Goal: Task Accomplishment & Management: Complete application form

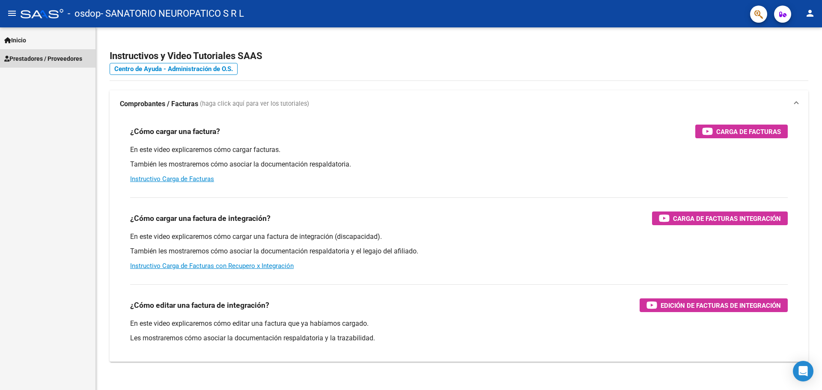
click at [57, 58] on span "Prestadores / Proveedores" at bounding box center [43, 58] width 78 height 9
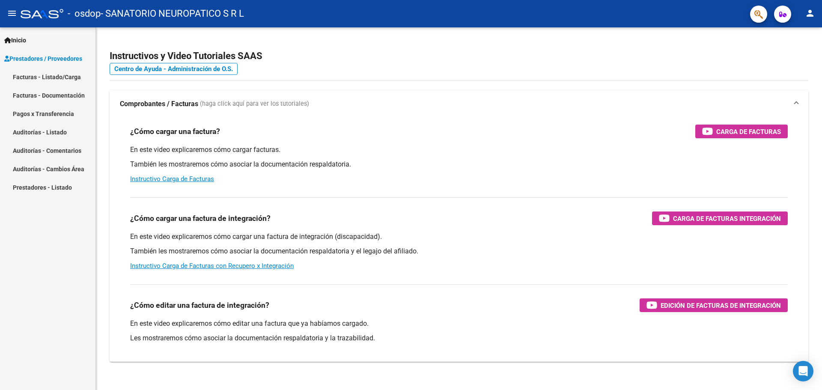
click at [62, 74] on link "Facturas - Listado/Carga" at bounding box center [47, 77] width 95 height 18
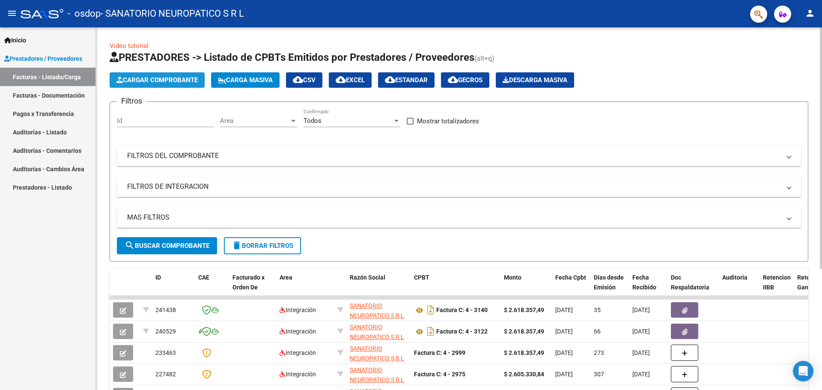
click at [170, 79] on span "Cargar Comprobante" at bounding box center [156, 80] width 81 height 8
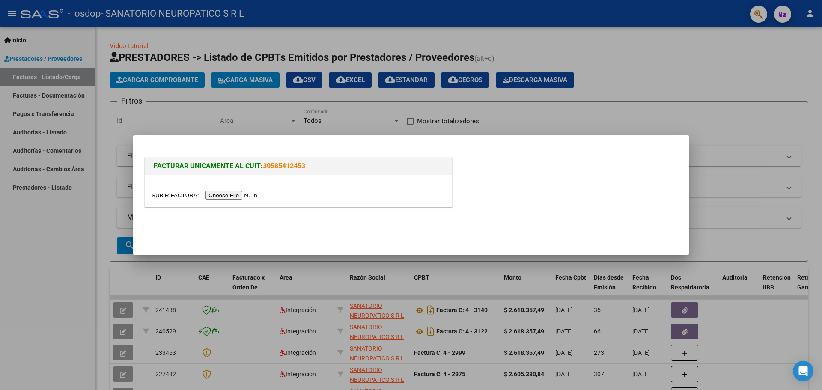
click at [234, 196] on input "file" at bounding box center [206, 195] width 108 height 9
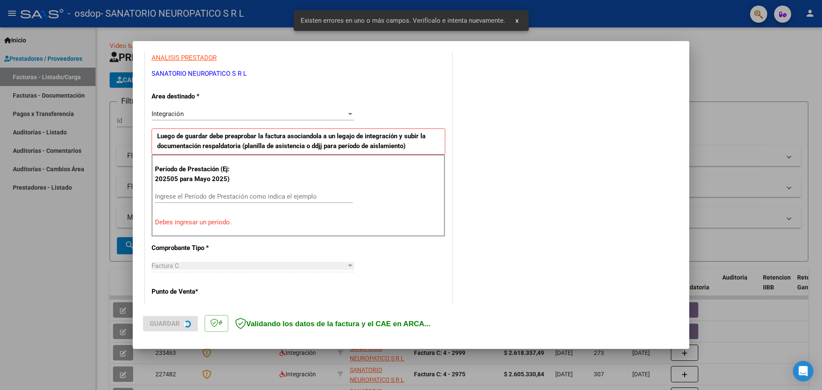
scroll to position [171, 0]
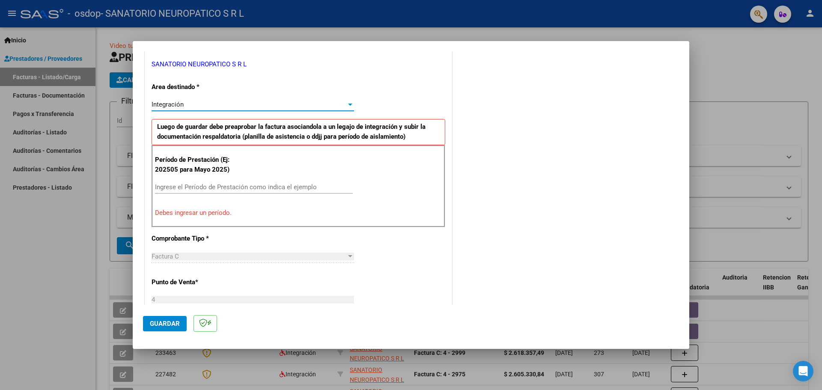
click at [346, 105] on div at bounding box center [350, 104] width 8 height 7
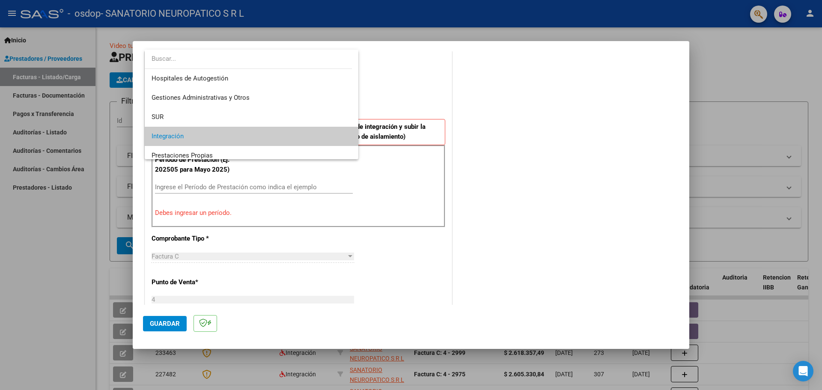
scroll to position [32, 0]
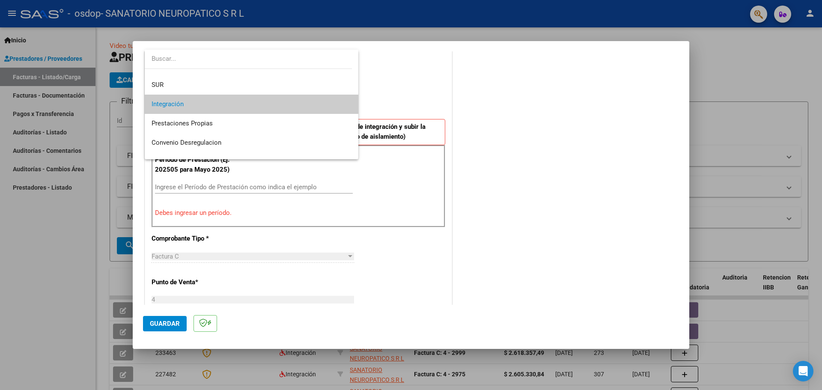
click at [238, 102] on span "Integración" at bounding box center [252, 104] width 200 height 19
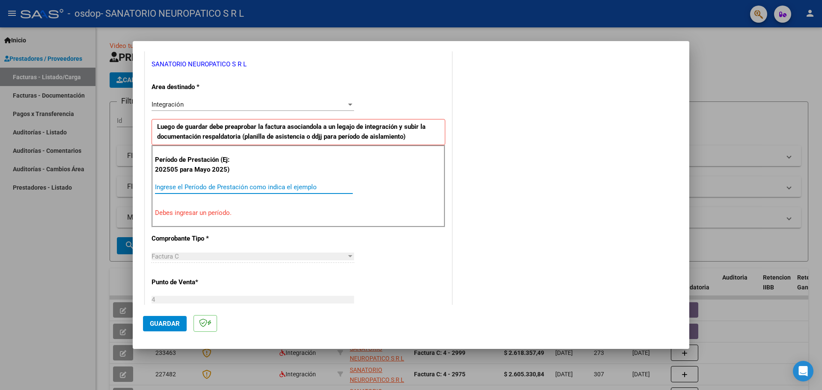
click at [227, 185] on input "Ingrese el Período de Prestación como indica el ejemplo" at bounding box center [254, 187] width 198 height 8
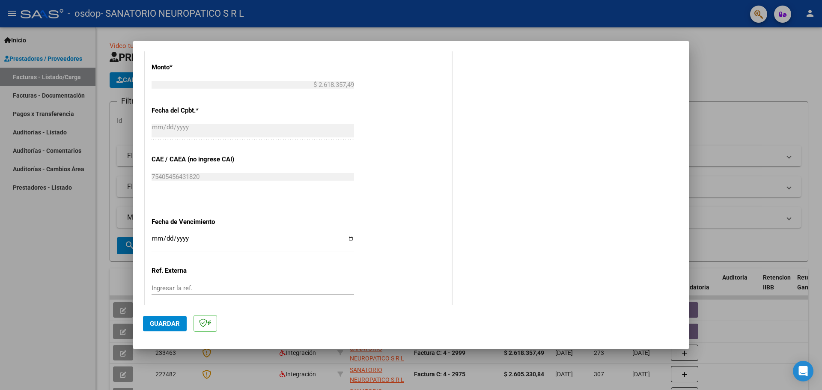
scroll to position [471, 0]
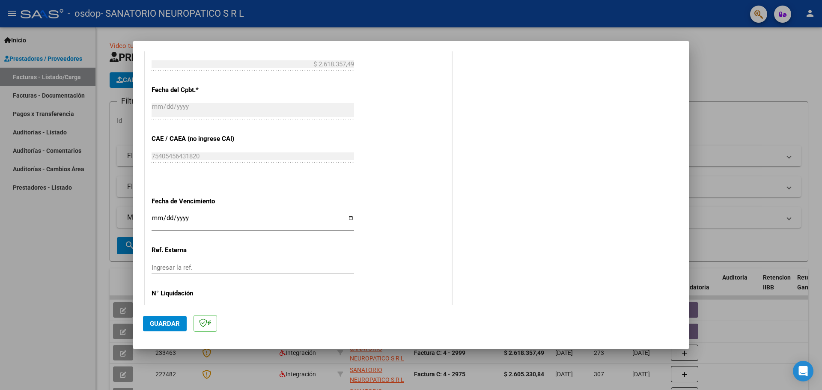
type input "202509"
click at [349, 217] on input "Ingresar la fecha" at bounding box center [253, 221] width 202 height 14
type input "[DATE]"
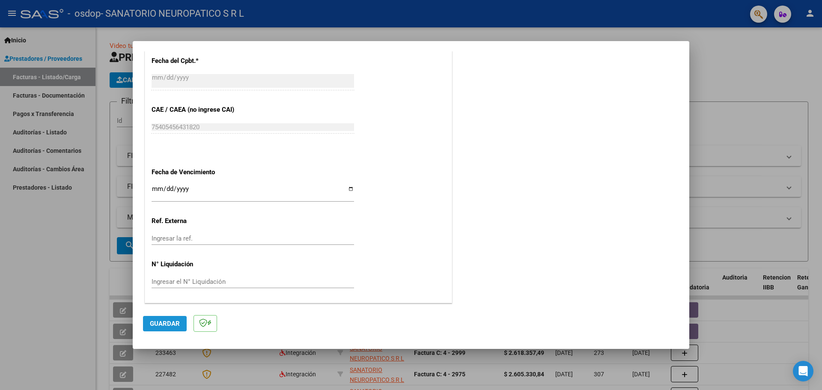
click at [163, 324] on span "Guardar" at bounding box center [165, 324] width 30 height 8
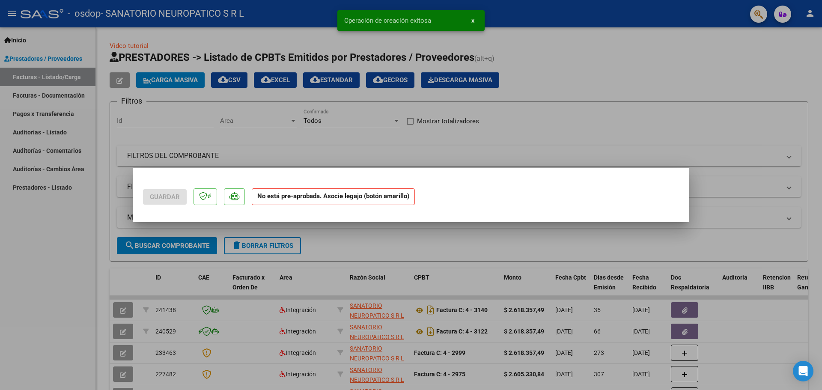
scroll to position [0, 0]
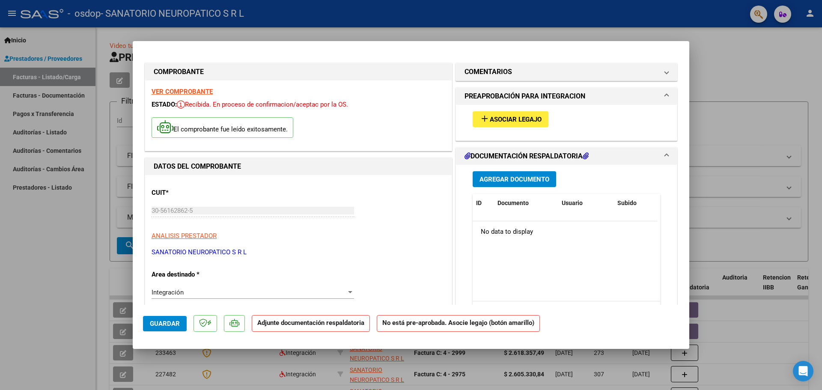
click at [523, 116] on span "Asociar Legajo" at bounding box center [516, 120] width 52 height 8
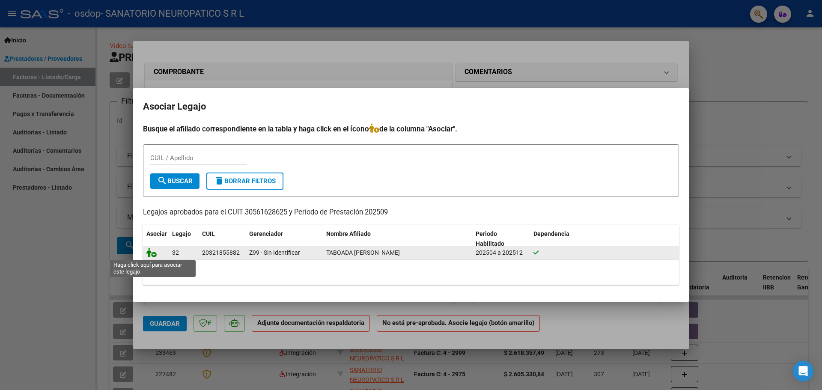
click at [153, 256] on icon at bounding box center [151, 252] width 10 height 9
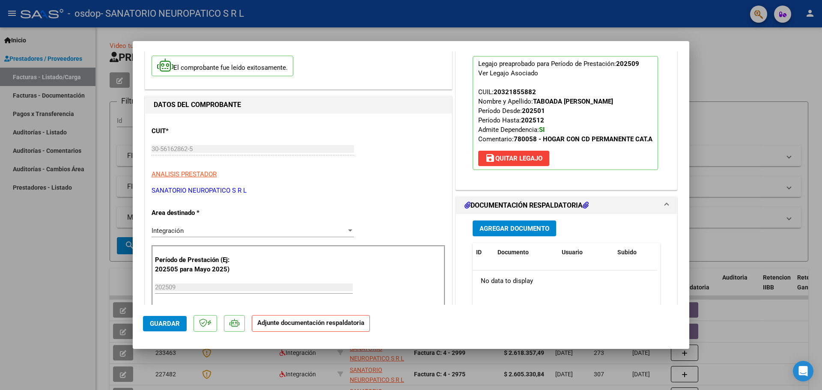
scroll to position [42, 0]
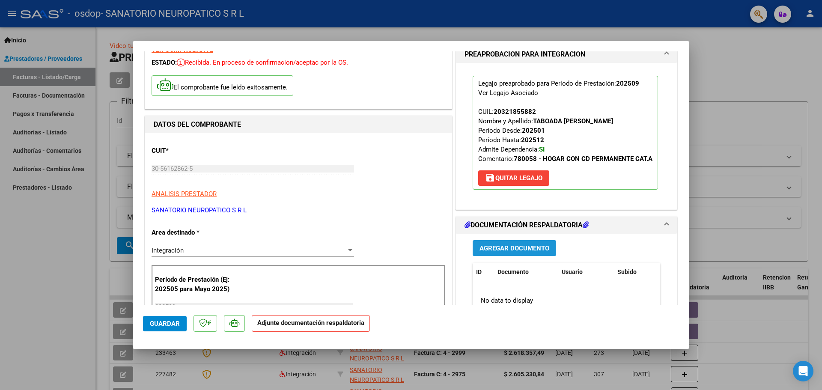
click at [505, 252] on span "Agregar Documento" at bounding box center [514, 248] width 70 height 8
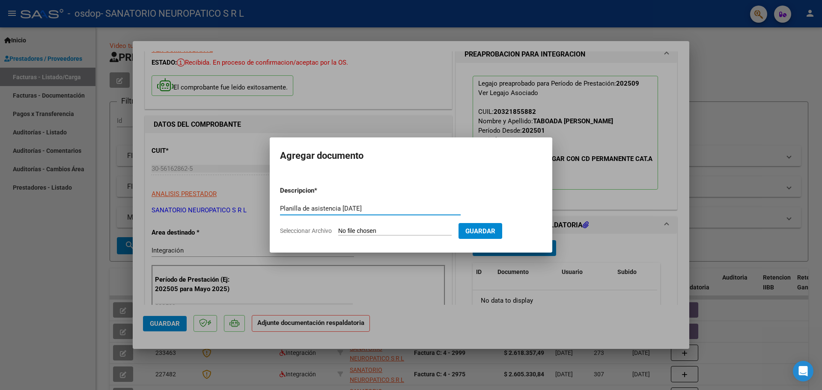
type input "Planilla de asistencia [DATE]"
click at [300, 231] on span "Seleccionar Archivo" at bounding box center [306, 230] width 52 height 7
click at [338, 231] on input "Seleccionar Archivo" at bounding box center [394, 231] width 113 height 8
type input "C:\fakepath\Asistencia [DATE].pdf"
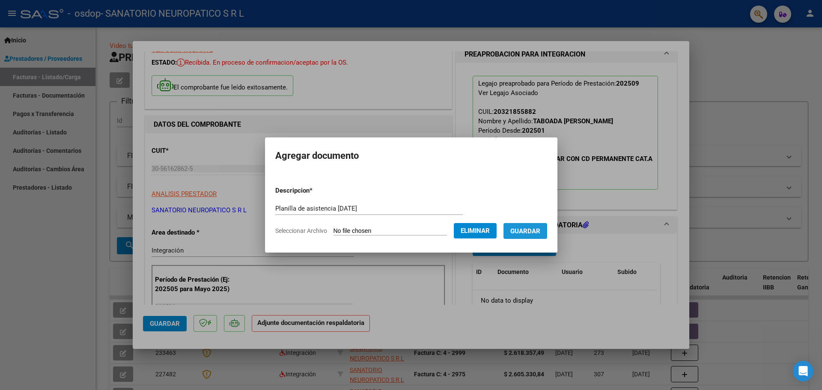
click at [540, 232] on span "Guardar" at bounding box center [525, 231] width 30 height 8
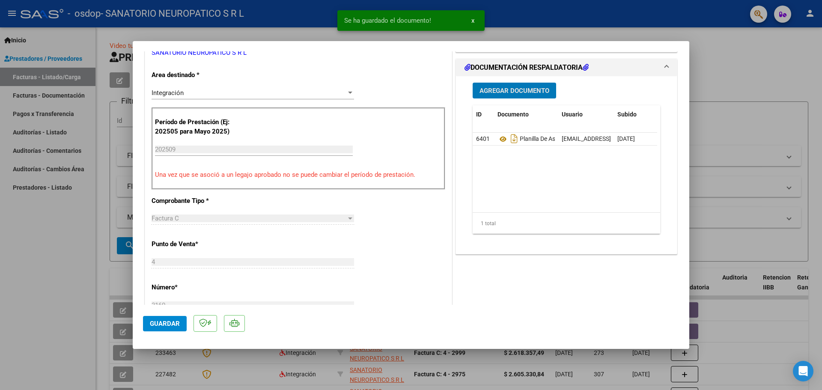
scroll to position [128, 0]
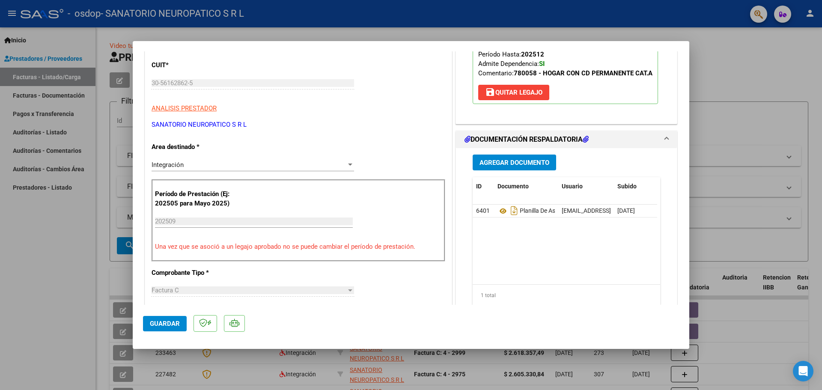
click at [518, 145] on h1 "DOCUMENTACIÓN RESPALDATORIA" at bounding box center [526, 139] width 124 height 10
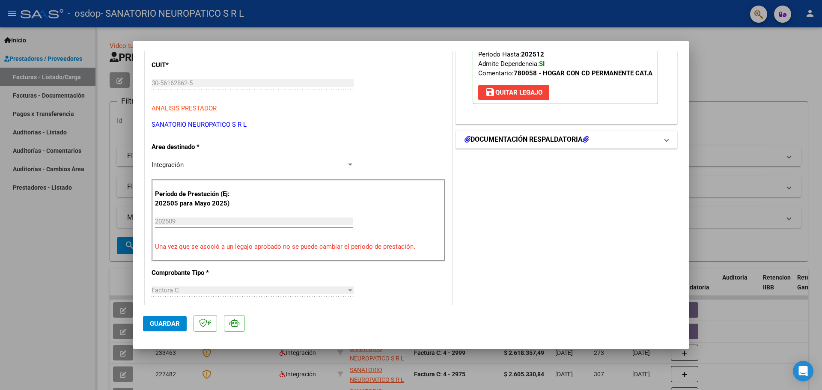
click at [518, 145] on h1 "DOCUMENTACIÓN RESPALDATORIA" at bounding box center [526, 139] width 124 height 10
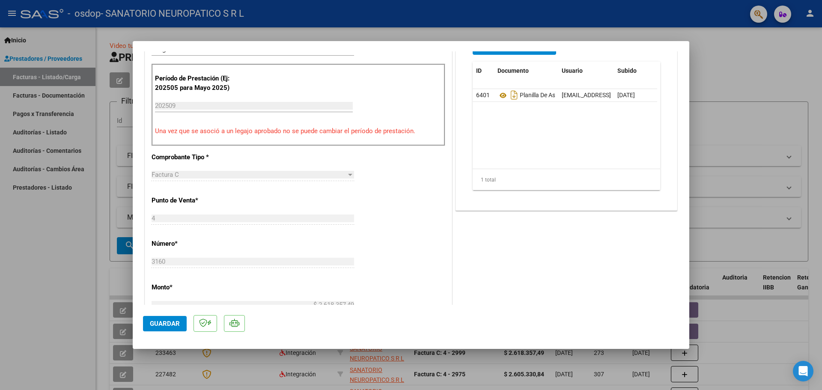
scroll to position [256, 0]
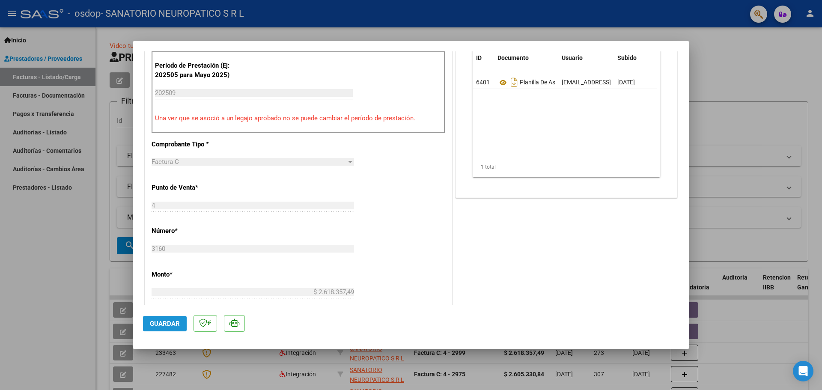
click at [176, 321] on span "Guardar" at bounding box center [165, 324] width 30 height 8
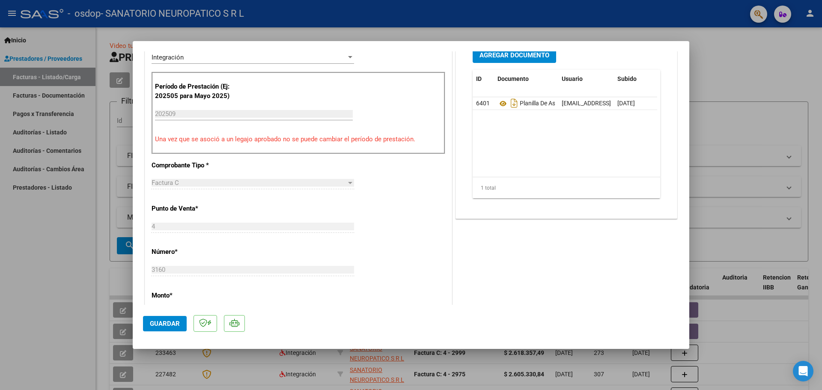
scroll to position [213, 0]
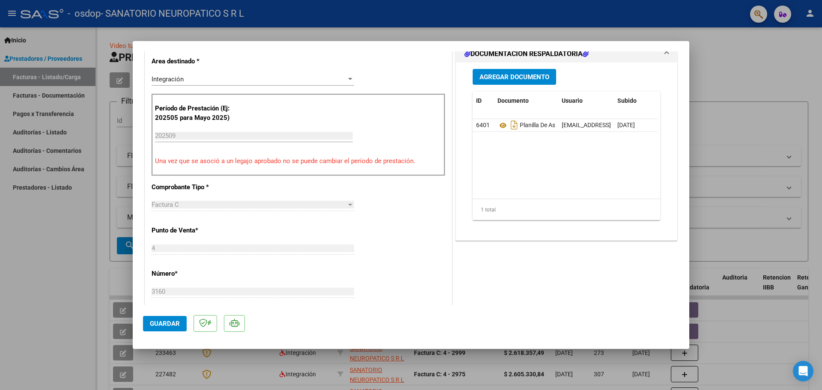
click at [727, 71] on div at bounding box center [411, 195] width 822 height 390
type input "$ 0,00"
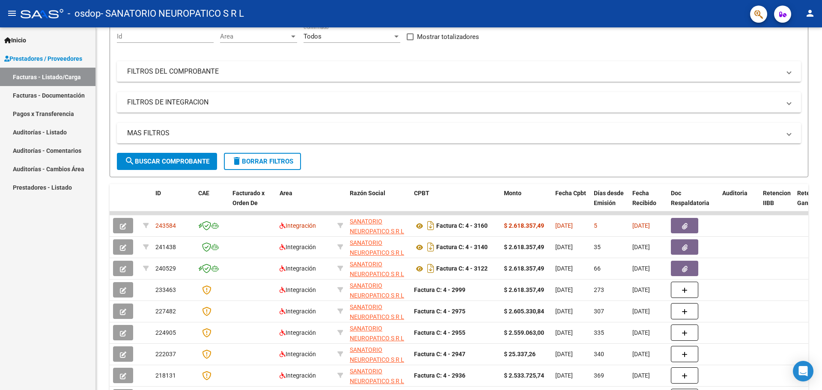
scroll to position [86, 0]
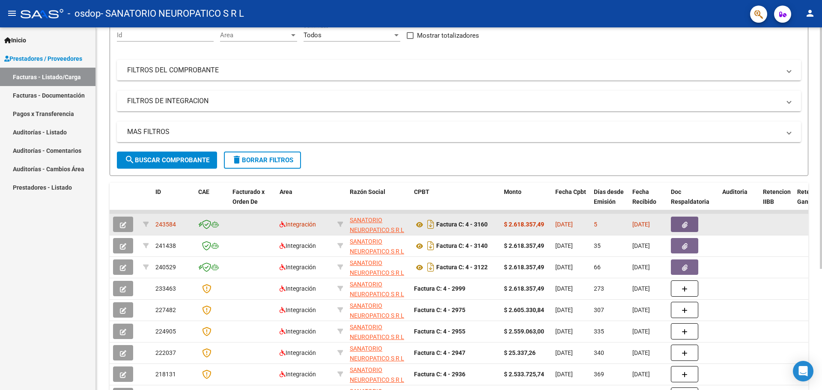
click at [682, 221] on span "button" at bounding box center [685, 224] width 6 height 8
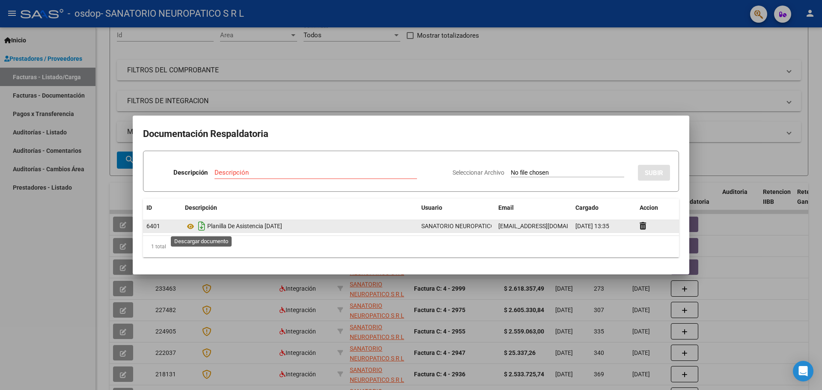
click at [201, 227] on icon "Descargar documento" at bounding box center [201, 226] width 11 height 14
click at [636, 71] on div at bounding box center [411, 195] width 822 height 390
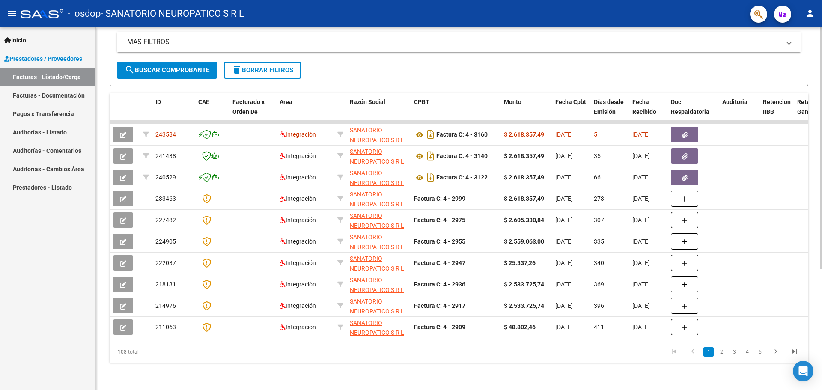
scroll to position [182, 0]
